Goal: Task Accomplishment & Management: Complete application form

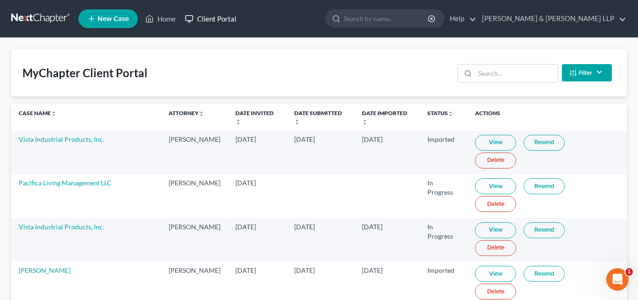
click at [218, 16] on link "Client Portal" at bounding box center [210, 18] width 61 height 17
click at [41, 266] on link "[PERSON_NAME]" at bounding box center [45, 270] width 52 height 8
select select "10"
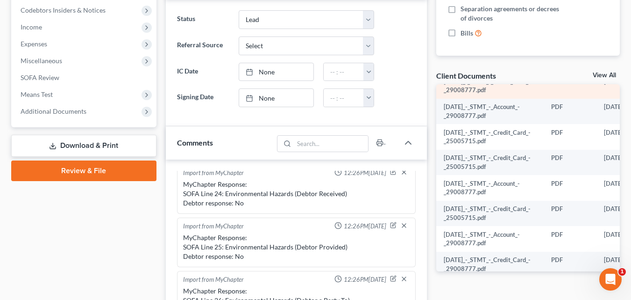
scroll to position [234, 0]
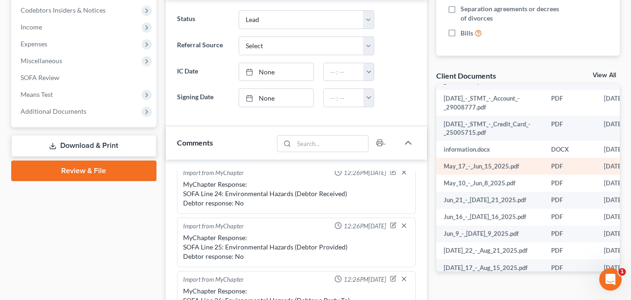
click at [492, 171] on td "May_17_-_Jun_15_2025.pdf" at bounding box center [491, 166] width 108 height 17
click at [443, 164] on td "May_17_-_Jun_15_2025.pdf" at bounding box center [491, 166] width 108 height 17
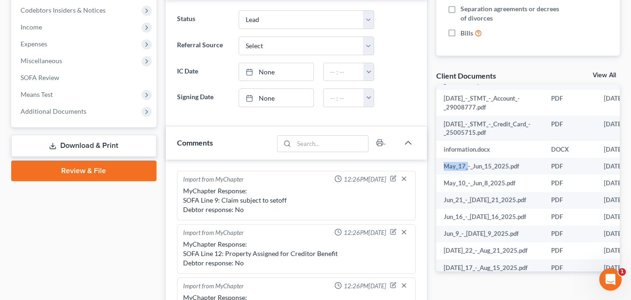
scroll to position [47, 0]
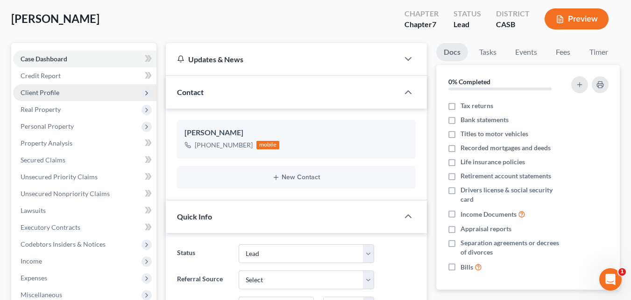
click at [44, 93] on span "Client Profile" at bounding box center [40, 92] width 39 height 8
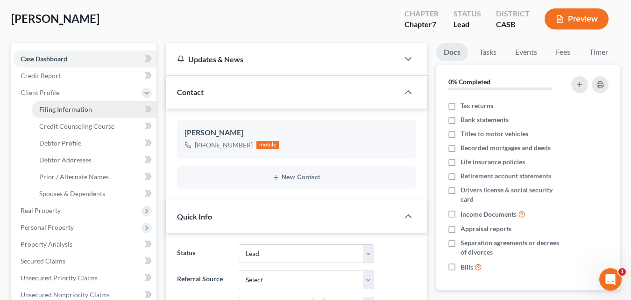
click at [51, 107] on span "Filing Information" at bounding box center [65, 109] width 53 height 8
select select "1"
select select "0"
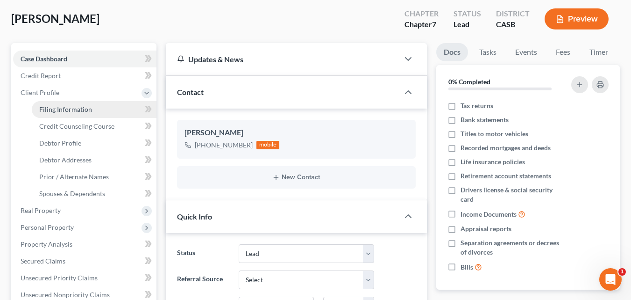
select select "4"
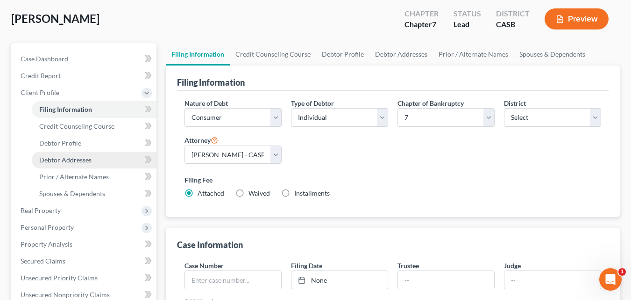
scroll to position [140, 0]
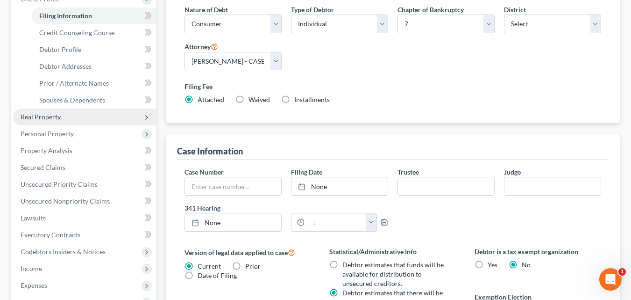
click at [41, 118] on span "Real Property" at bounding box center [41, 117] width 40 height 8
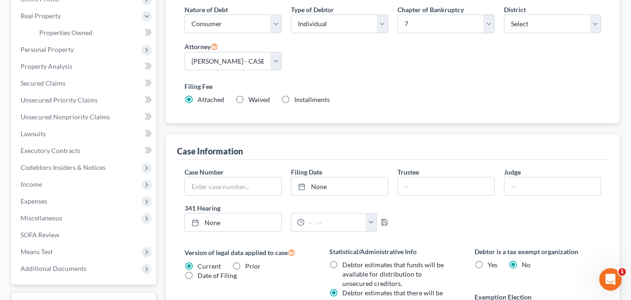
scroll to position [93, 0]
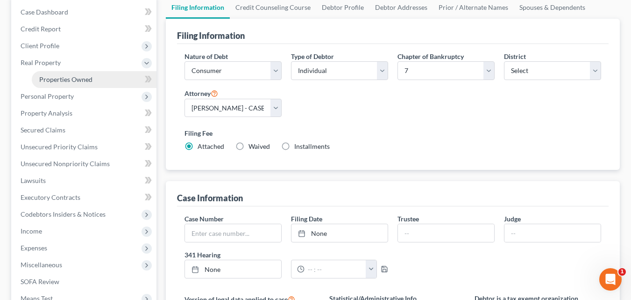
click at [72, 80] on span "Properties Owned" at bounding box center [65, 79] width 53 height 8
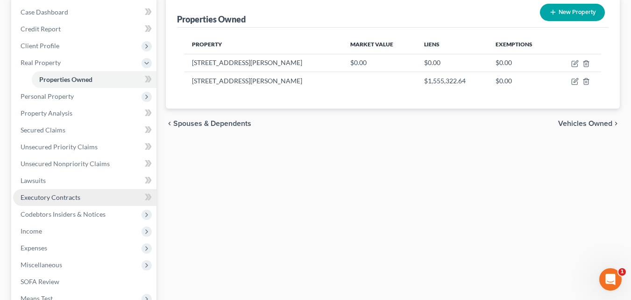
scroll to position [187, 0]
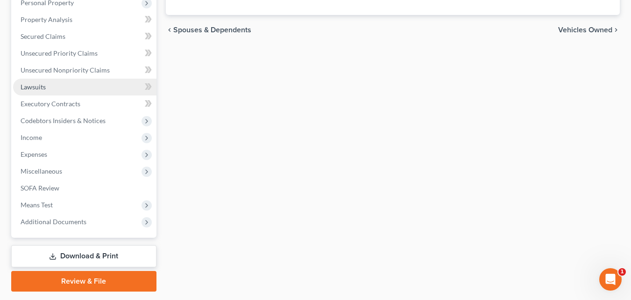
click at [35, 83] on span "Lawsuits" at bounding box center [33, 87] width 25 height 8
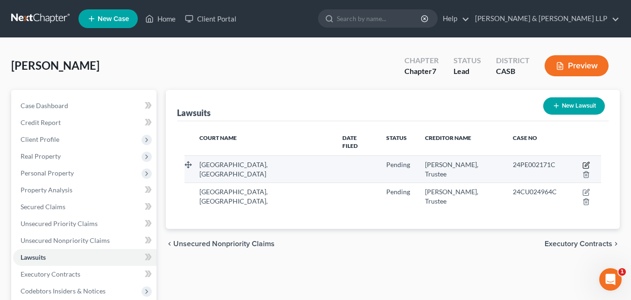
click at [583, 161] on icon "button" at bounding box center [586, 164] width 7 height 7
select select "4"
select select "0"
select select "4"
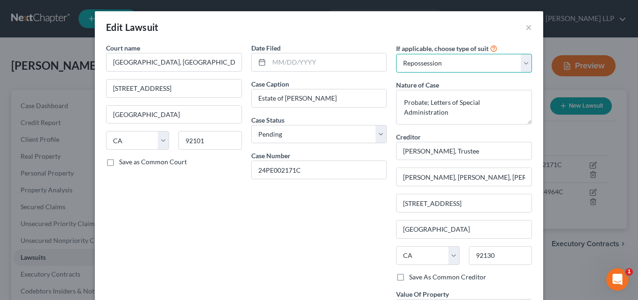
click at [523, 57] on select "Select Repossession Garnishment Foreclosure Attached, Seized, Or Levied Other" at bounding box center [464, 63] width 136 height 19
select select "4"
click at [396, 54] on select "Select Repossession Garnishment Foreclosure Attached, Seized, Or Levied Other" at bounding box center [464, 63] width 136 height 19
click at [344, 191] on div "Date Filed Case Caption Estate of [PERSON_NAME] Case Status * Select Pending On…" at bounding box center [319, 190] width 145 height 294
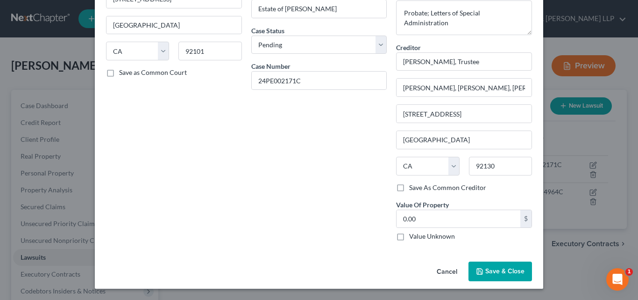
click at [487, 270] on span "Save & Close" at bounding box center [505, 271] width 39 height 8
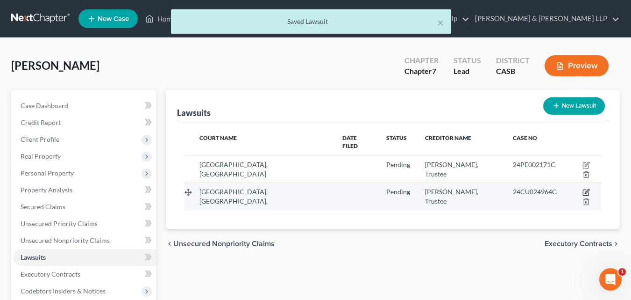
click at [583, 188] on icon "button" at bounding box center [586, 191] width 7 height 7
select select "4"
select select "0"
select select "4"
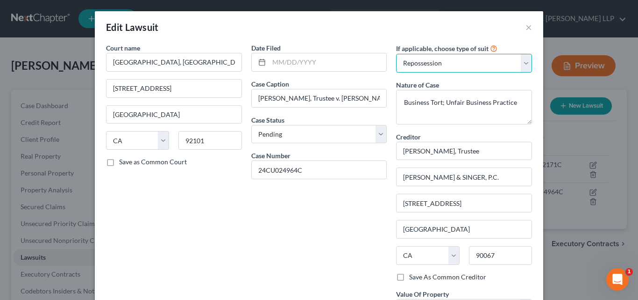
click at [525, 65] on select "Select Repossession Garnishment Foreclosure Attached, Seized, Or Levied Other" at bounding box center [464, 63] width 136 height 19
select select "4"
click at [396, 54] on select "Select Repossession Garnishment Foreclosure Attached, Seized, Or Levied Other" at bounding box center [464, 63] width 136 height 19
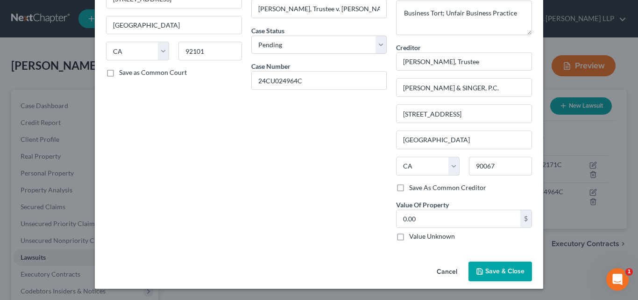
click at [508, 270] on span "Save & Close" at bounding box center [505, 271] width 39 height 8
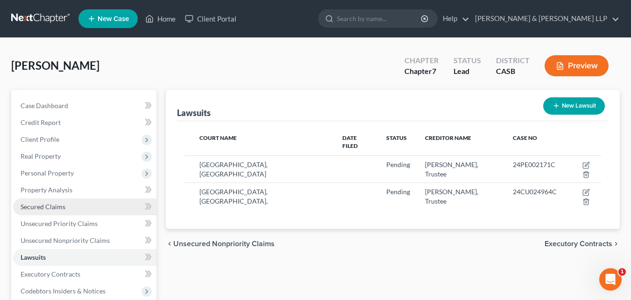
click at [67, 203] on link "Secured Claims" at bounding box center [84, 206] width 143 height 17
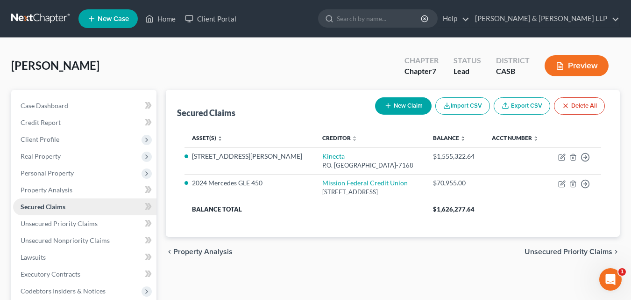
scroll to position [187, 0]
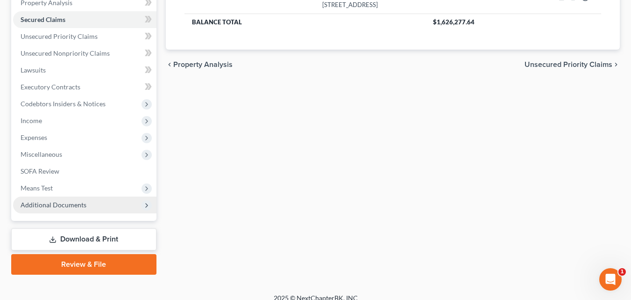
click at [76, 207] on span "Additional Documents" at bounding box center [54, 205] width 66 height 8
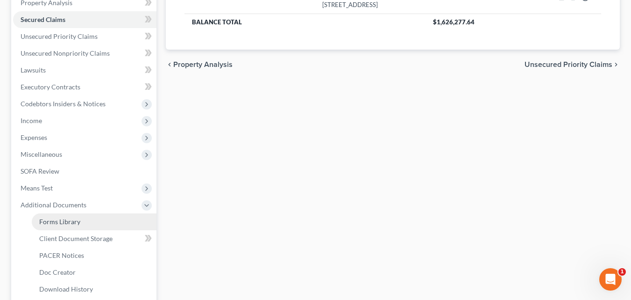
scroll to position [234, 0]
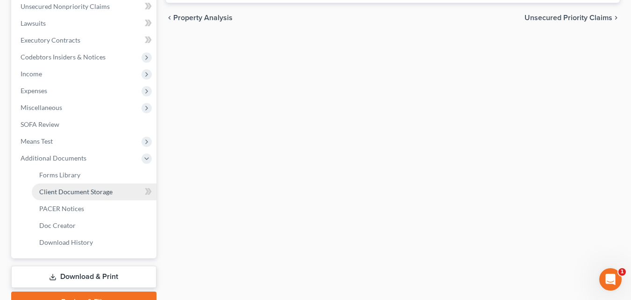
click at [78, 194] on span "Client Document Storage" at bounding box center [75, 191] width 73 height 8
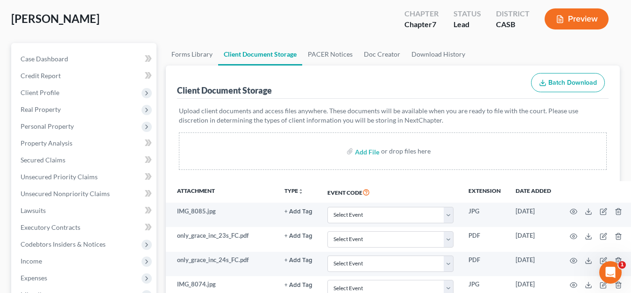
scroll to position [93, 0]
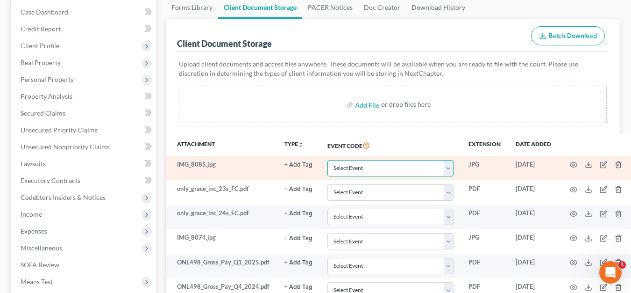
click at [451, 169] on select "Select Event Certificate of Credit Counseling for Debtor Certificate of Credit …" at bounding box center [391, 168] width 126 height 16
click at [447, 167] on select "Select Event Certificate of Credit Counseling for Debtor Certificate of Credit …" at bounding box center [391, 168] width 126 height 16
click at [196, 165] on td "IMG_8085.jpg" at bounding box center [221, 168] width 111 height 24
click at [574, 165] on icon "button" at bounding box center [573, 164] width 7 height 7
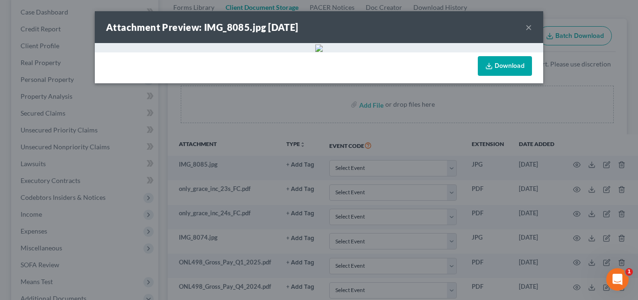
click at [529, 24] on button "×" at bounding box center [529, 27] width 7 height 11
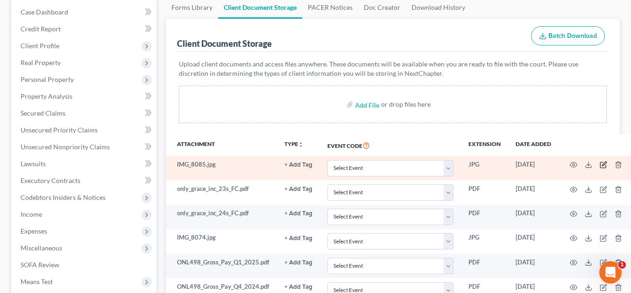
click at [603, 164] on icon "button" at bounding box center [603, 164] width 7 height 7
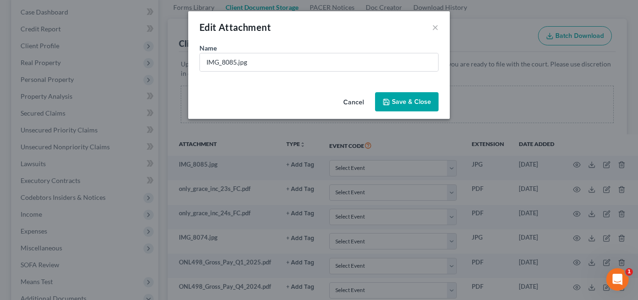
click at [402, 99] on span "Save & Close" at bounding box center [411, 102] width 39 height 8
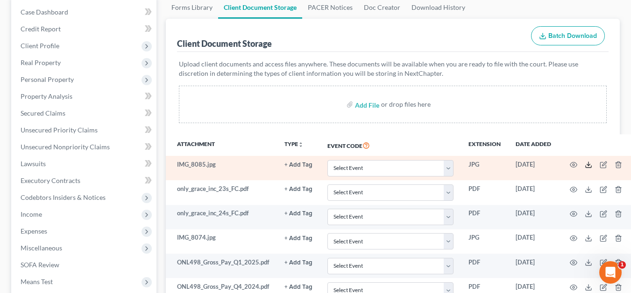
click at [587, 166] on icon at bounding box center [588, 164] width 7 height 7
click at [194, 168] on td "IMG_8085.jpg" at bounding box center [221, 168] width 111 height 24
click at [194, 162] on td "IMG_8085.jpg" at bounding box center [221, 168] width 111 height 24
click at [473, 164] on td "JPG" at bounding box center [484, 168] width 47 height 24
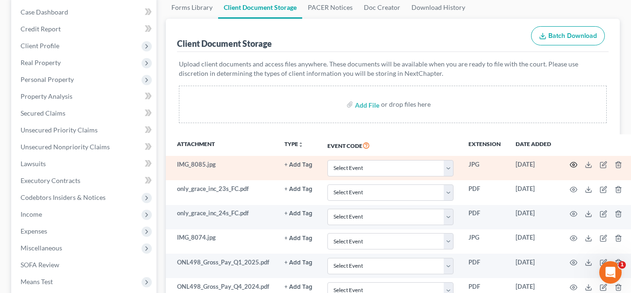
click at [571, 162] on icon "button" at bounding box center [573, 164] width 7 height 7
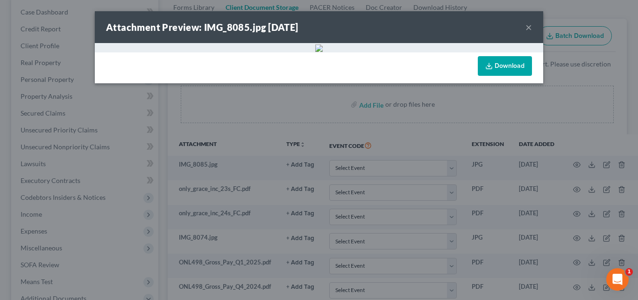
click at [496, 68] on link "Download" at bounding box center [505, 66] width 54 height 20
click at [526, 26] on button "×" at bounding box center [529, 27] width 7 height 11
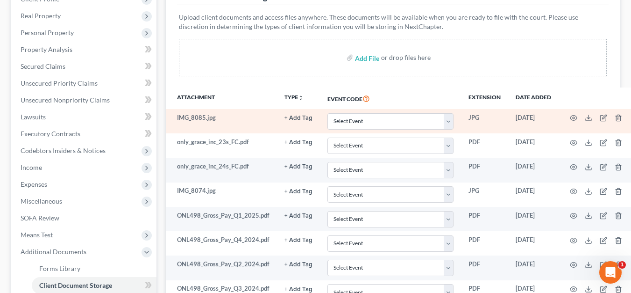
scroll to position [187, 0]
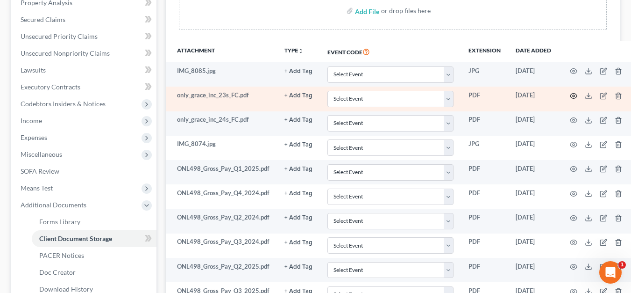
click at [573, 97] on icon "button" at bounding box center [573, 95] width 7 height 7
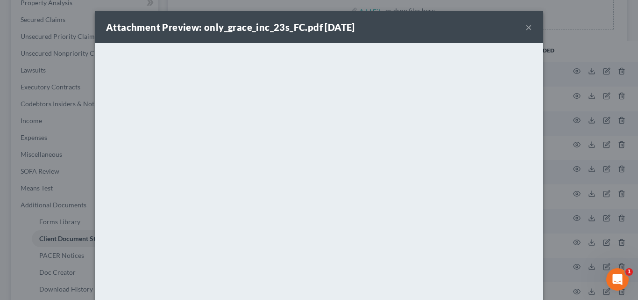
click at [528, 30] on button "×" at bounding box center [529, 27] width 7 height 11
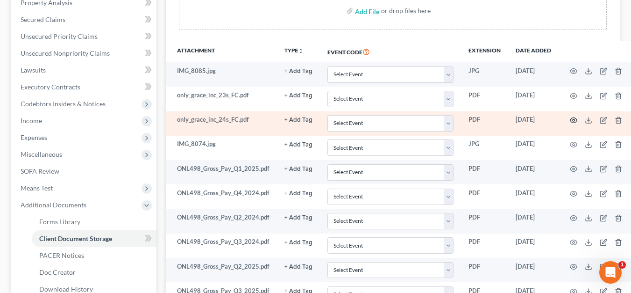
click at [573, 119] on circle "button" at bounding box center [574, 120] width 2 height 2
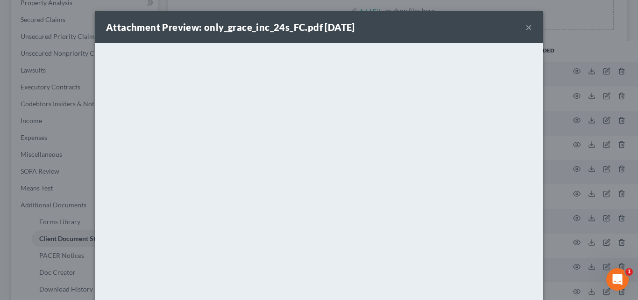
click at [526, 29] on button "×" at bounding box center [529, 27] width 7 height 11
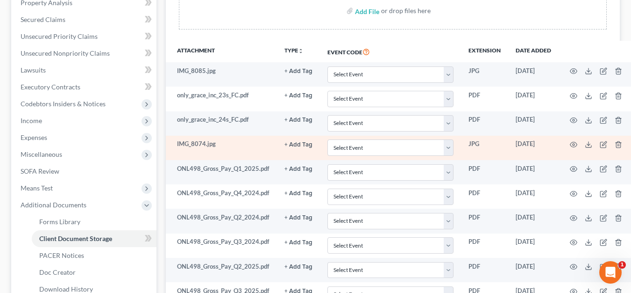
scroll to position [234, 0]
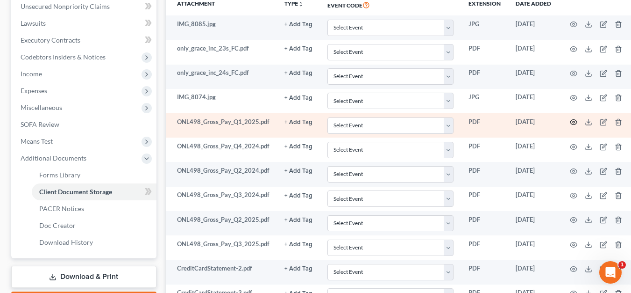
click at [571, 120] on icon "button" at bounding box center [574, 122] width 7 height 5
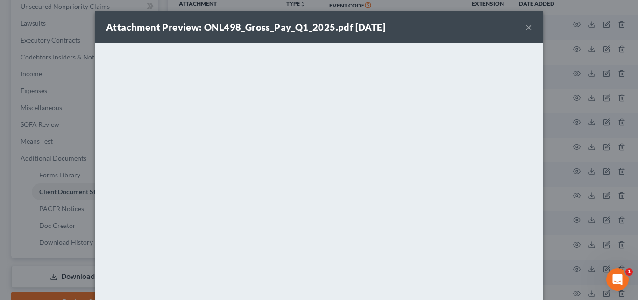
click at [526, 27] on button "×" at bounding box center [529, 27] width 7 height 11
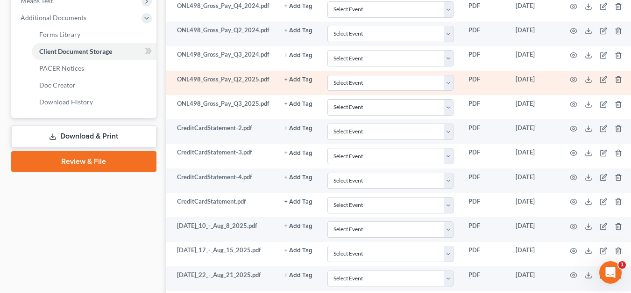
scroll to position [467, 0]
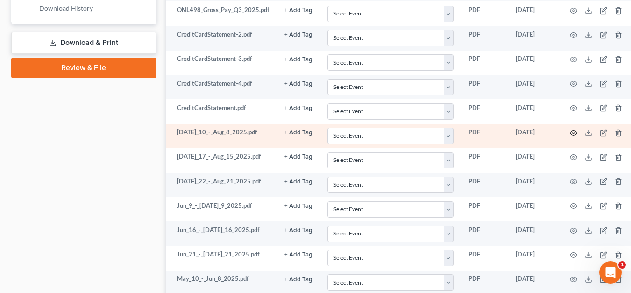
click at [572, 131] on icon "button" at bounding box center [573, 132] width 7 height 7
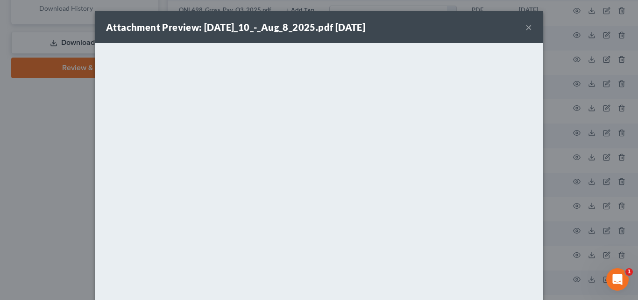
click at [529, 27] on button "×" at bounding box center [529, 27] width 7 height 11
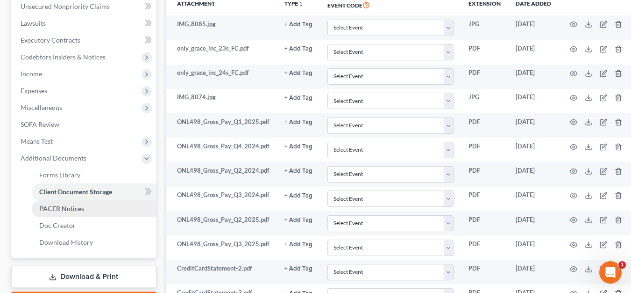
scroll to position [187, 0]
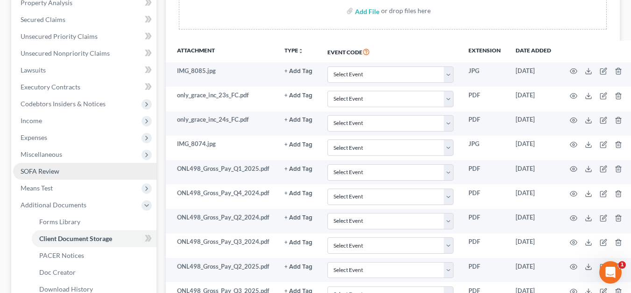
click at [38, 170] on span "SOFA Review" at bounding box center [40, 171] width 39 height 8
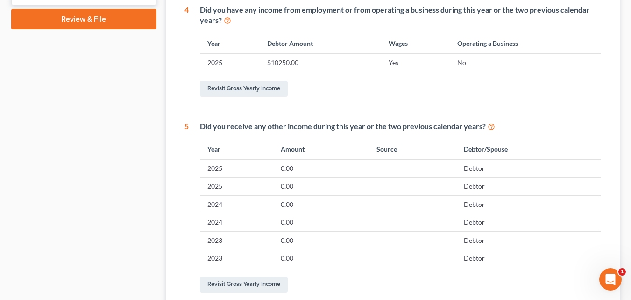
scroll to position [525, 0]
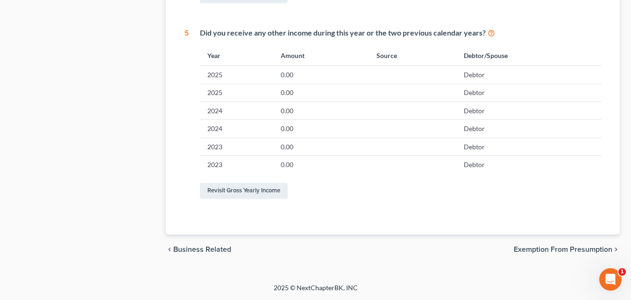
click at [533, 246] on span "Exemption from Presumption" at bounding box center [563, 248] width 99 height 7
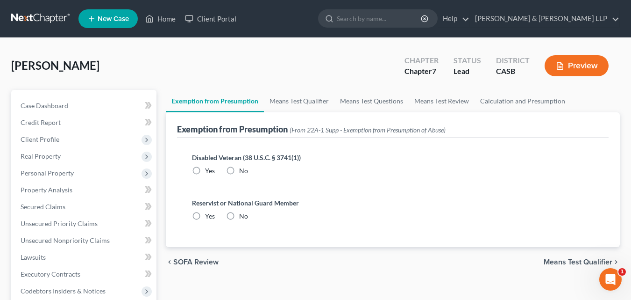
click at [533, 246] on div "Disabled Veteran (38 U.S.C. § 3741(1)) Yes No Reservist or National Guard Membe…" at bounding box center [393, 191] width 432 height 109
click at [575, 262] on span "Means Test Qualifier" at bounding box center [578, 261] width 69 height 7
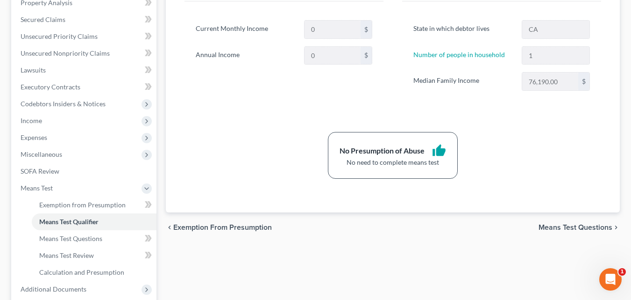
scroll to position [280, 0]
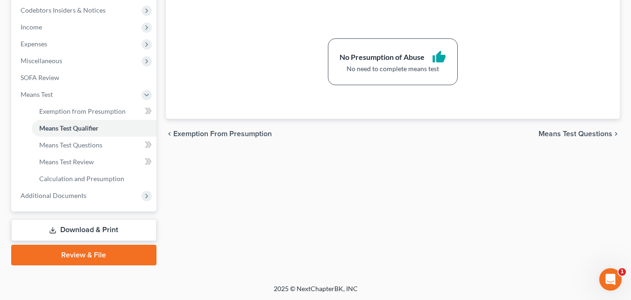
click at [547, 130] on span "Means Test Questions" at bounding box center [576, 133] width 74 height 7
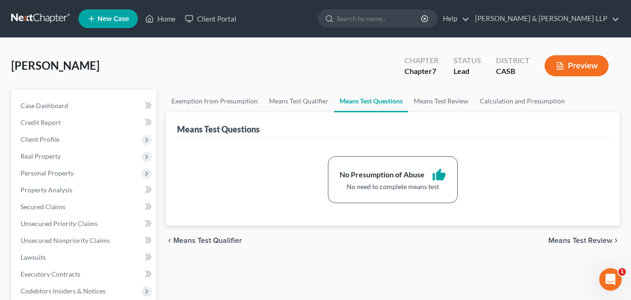
click at [547, 130] on div "Means Test Questions" at bounding box center [393, 124] width 432 height 25
click at [576, 65] on button "Preview" at bounding box center [577, 65] width 64 height 21
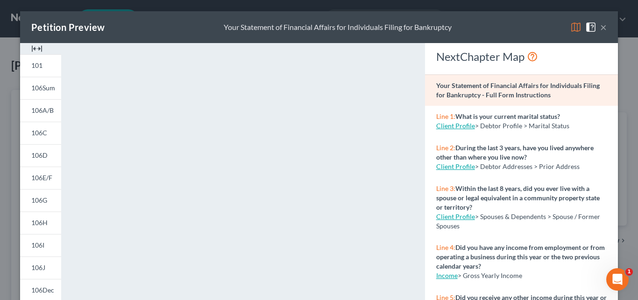
click at [594, 56] on div "NextChapter Map" at bounding box center [522, 56] width 171 height 15
click at [597, 26] on span at bounding box center [593, 26] width 15 height 8
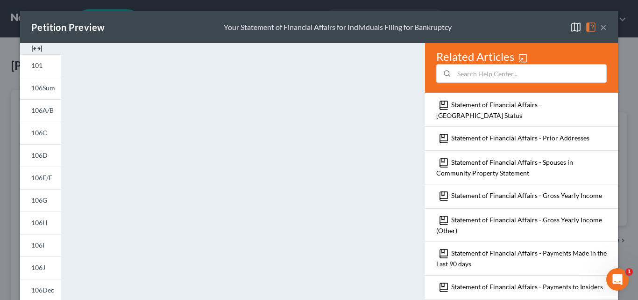
click at [601, 28] on button "×" at bounding box center [604, 27] width 7 height 11
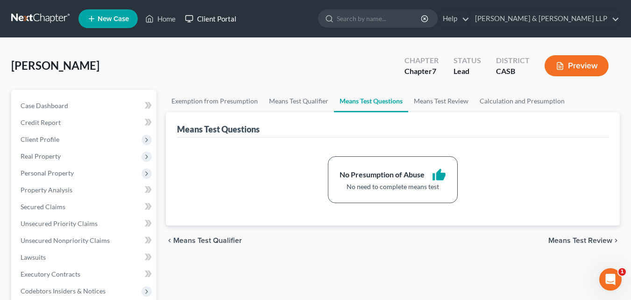
click at [221, 17] on link "Client Portal" at bounding box center [210, 18] width 61 height 17
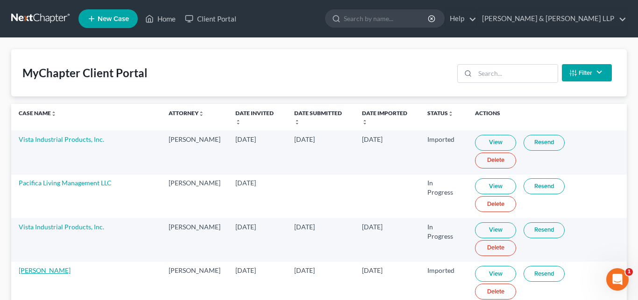
click at [45, 266] on link "[PERSON_NAME]" at bounding box center [45, 270] width 52 height 8
select select "10"
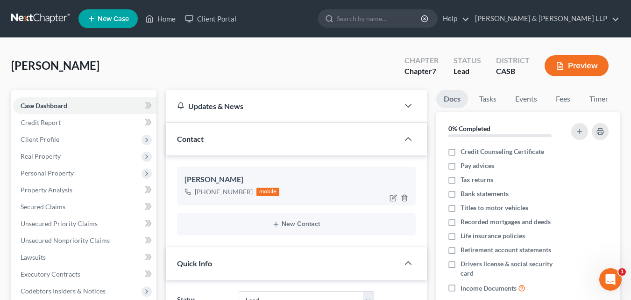
scroll to position [47, 0]
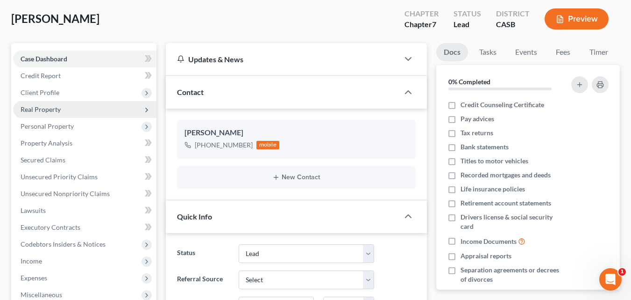
click at [50, 110] on span "Real Property" at bounding box center [41, 109] width 40 height 8
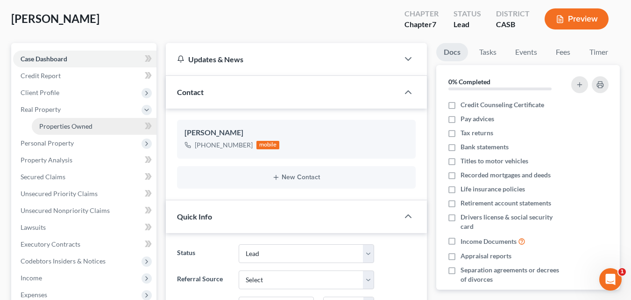
click at [59, 129] on span "Properties Owned" at bounding box center [65, 126] width 53 height 8
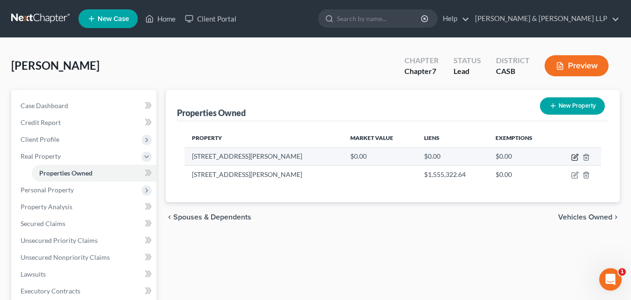
click at [574, 155] on icon "button" at bounding box center [575, 158] width 6 height 6
select select "4"
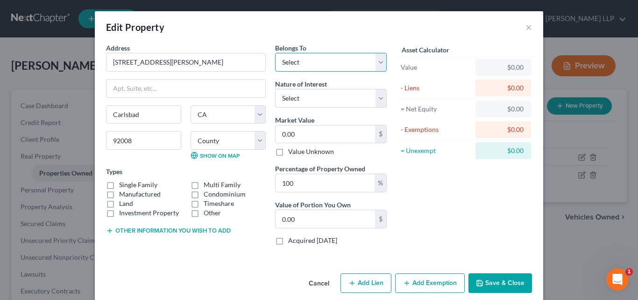
click at [376, 65] on select "Select Debtor 1 Only Debtor 2 Only Debtor 1 And Debtor 2 Only At Least One Of T…" at bounding box center [331, 62] width 112 height 19
